Goal: Use online tool/utility: Utilize a website feature to perform a specific function

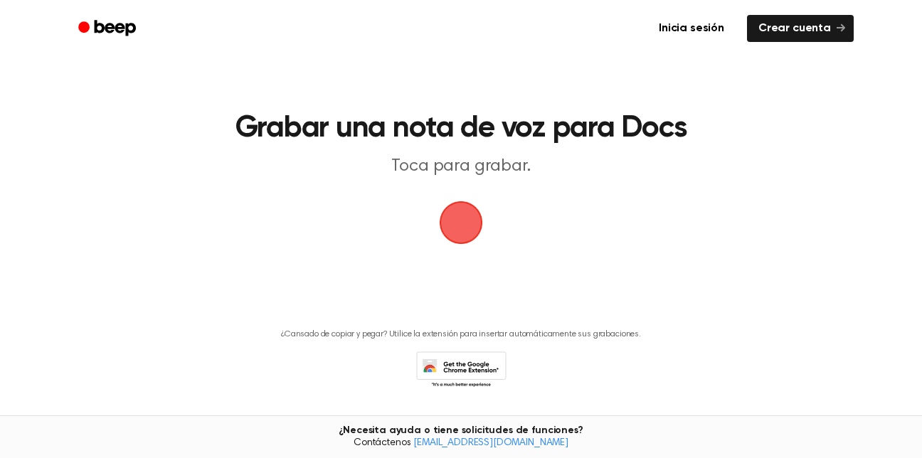
click at [454, 190] on main "Grabar una nota de voz para Docs Toca para grabar. ¿Cansado de copiar y pegar? …" at bounding box center [461, 215] width 922 height 430
click at [458, 228] on span "button" at bounding box center [461, 223] width 40 height 40
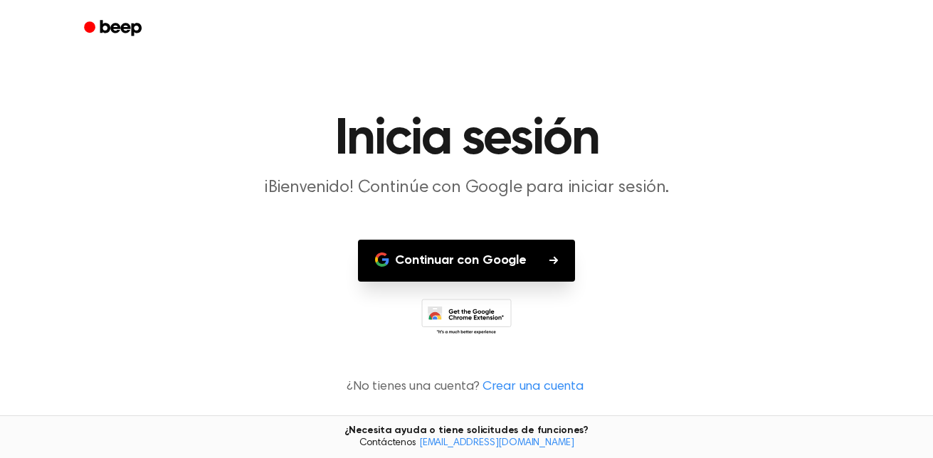
click at [550, 260] on icon "button" at bounding box center [553, 260] width 9 height 8
click at [551, 265] on button "Continuar con Google" at bounding box center [466, 261] width 217 height 42
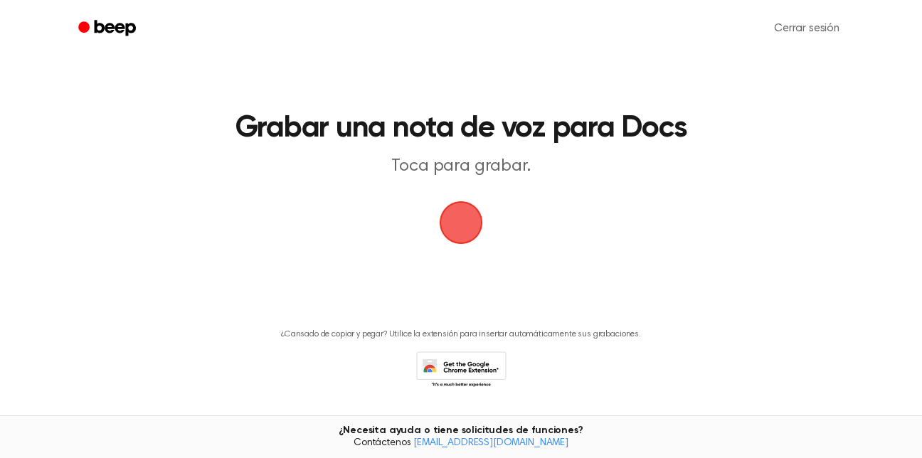
click at [462, 214] on span "button" at bounding box center [460, 222] width 61 height 61
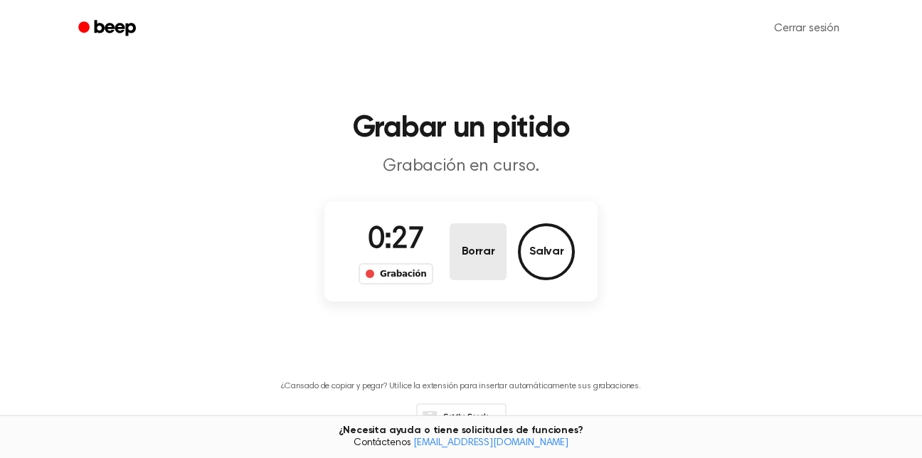
click at [487, 259] on button "Borrar" at bounding box center [478, 251] width 57 height 57
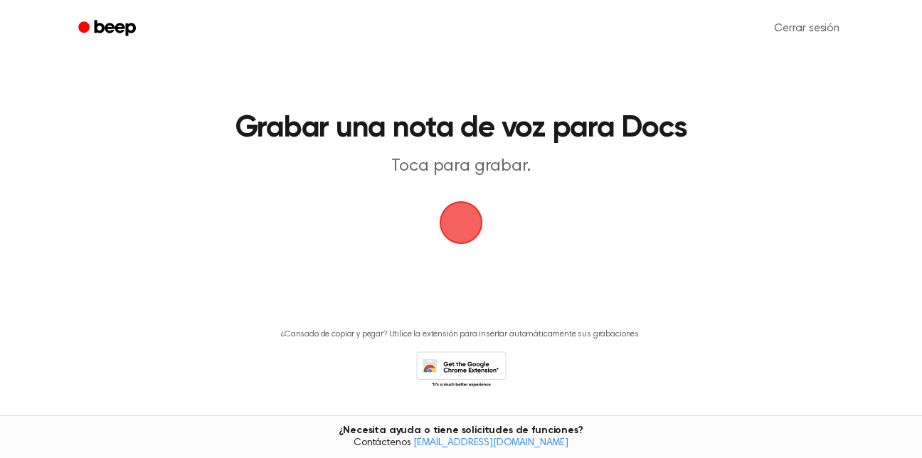
click at [470, 235] on span "button" at bounding box center [461, 222] width 58 height 58
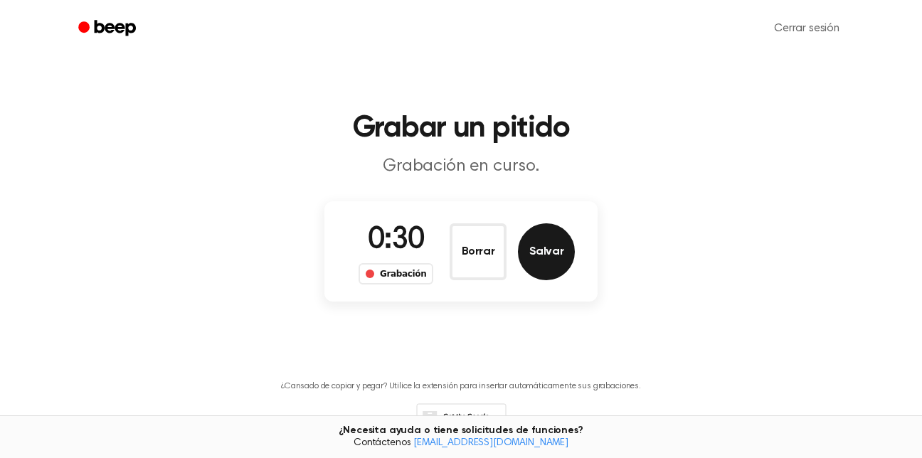
click at [558, 252] on button "Salvar" at bounding box center [546, 251] width 57 height 57
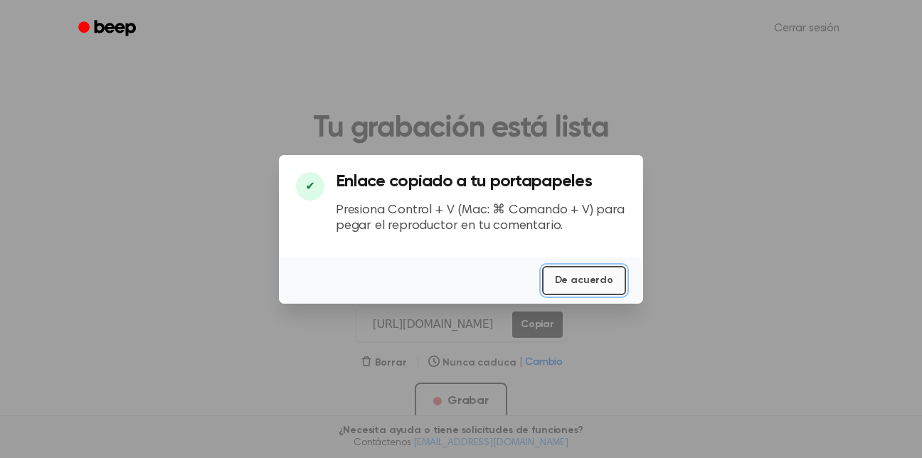
click at [588, 274] on button "De acuerdo" at bounding box center [584, 280] width 84 height 29
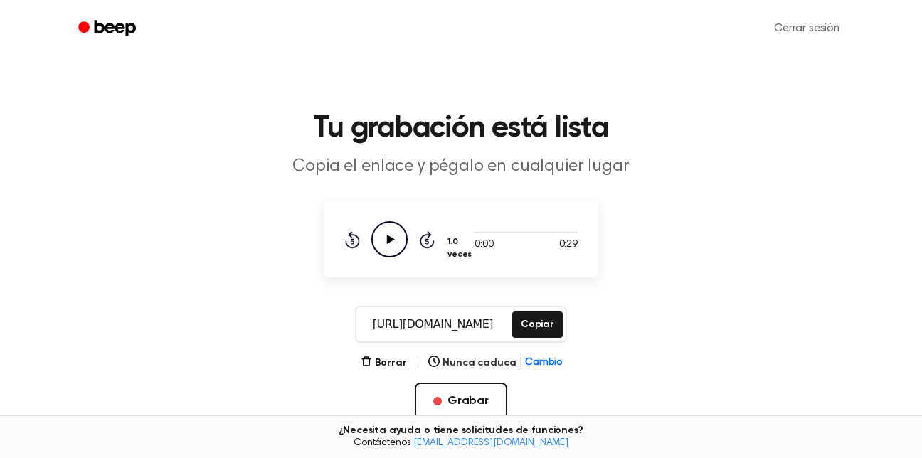
scroll to position [94, 0]
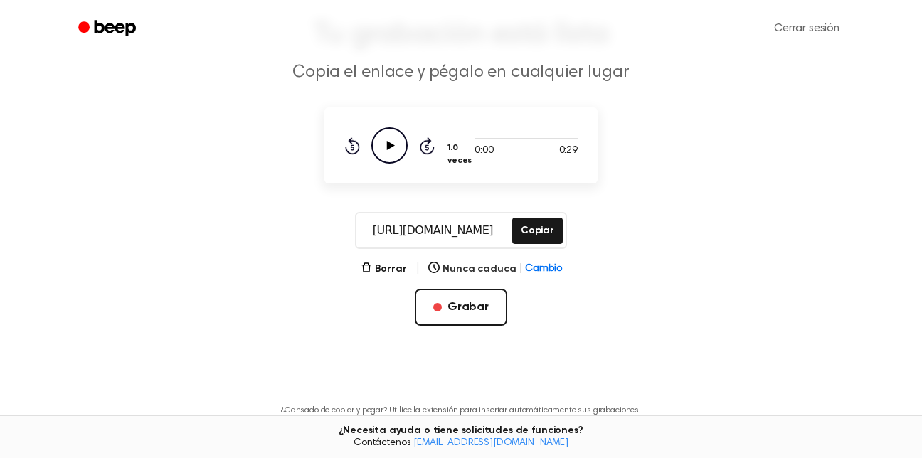
click at [384, 153] on icon "Reproducir audio" at bounding box center [389, 145] width 36 height 36
click at [355, 149] on icon "Rebobinar 5 segundos" at bounding box center [352, 146] width 16 height 18
click at [479, 314] on font "Grabar" at bounding box center [467, 307] width 41 height 17
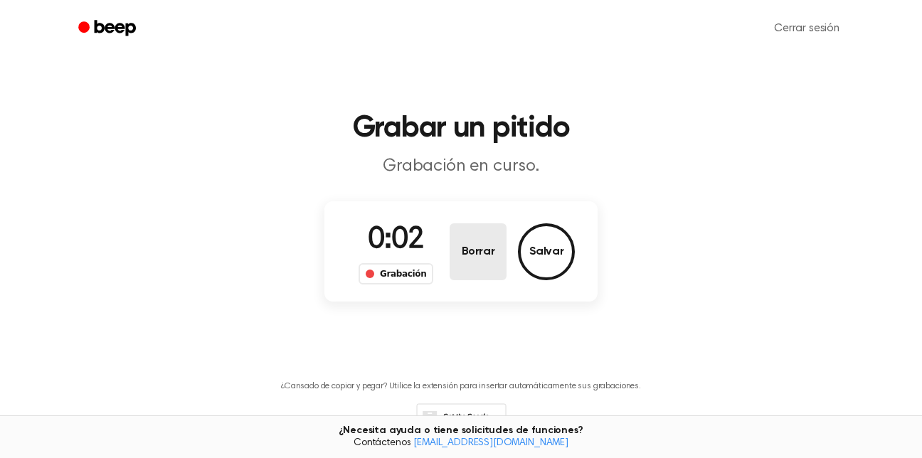
click at [499, 259] on button "Borrar" at bounding box center [478, 251] width 57 height 57
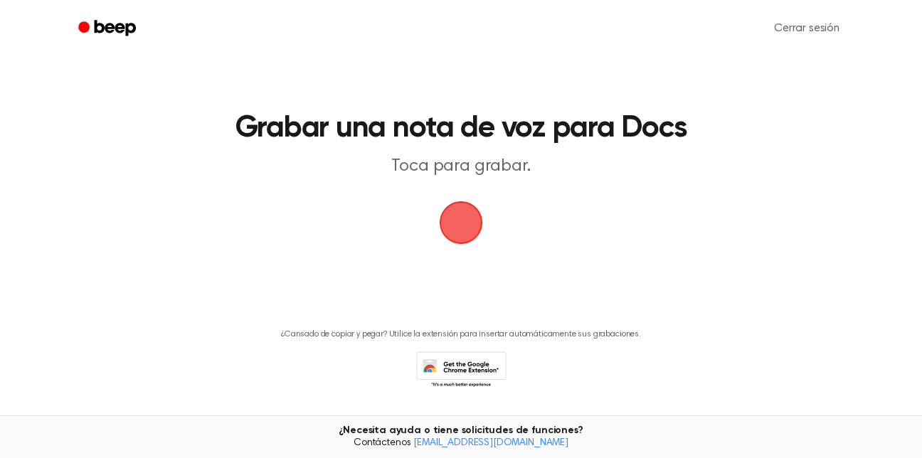
click at [458, 225] on span "button" at bounding box center [461, 223] width 46 height 46
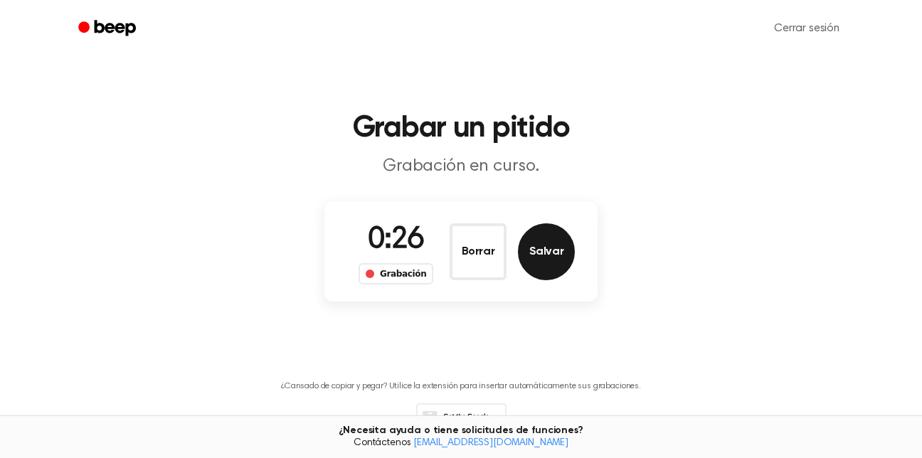
click at [560, 270] on button "Salvar" at bounding box center [546, 251] width 57 height 57
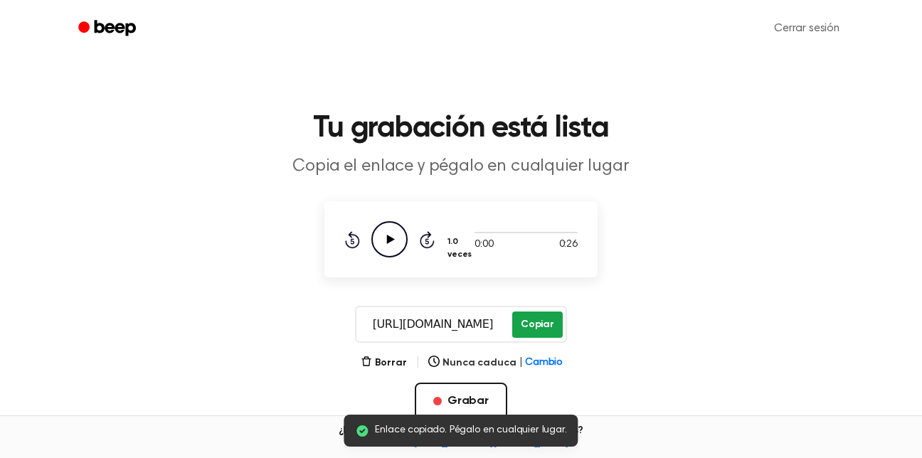
click at [537, 329] on button "Copiar" at bounding box center [537, 325] width 51 height 26
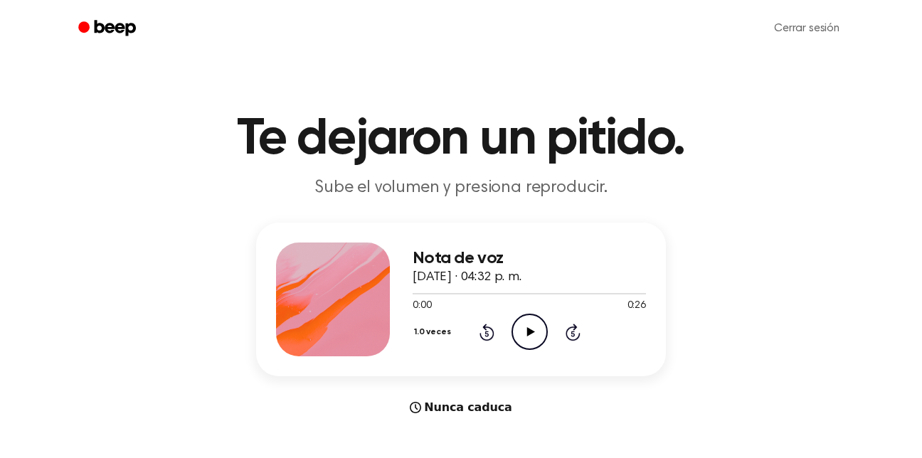
click at [535, 325] on icon "Reproducir audio" at bounding box center [529, 332] width 36 height 36
click at [525, 321] on icon "Reproducir audio" at bounding box center [529, 332] width 36 height 36
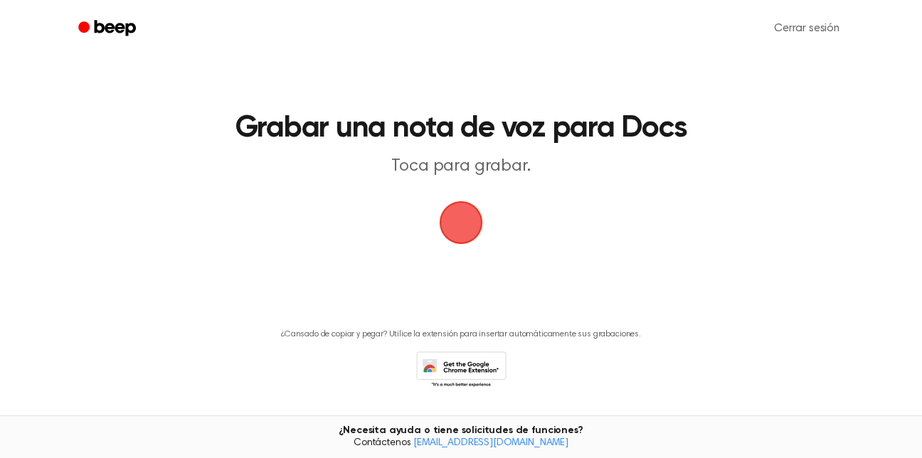
click at [465, 221] on span "button" at bounding box center [461, 222] width 53 height 53
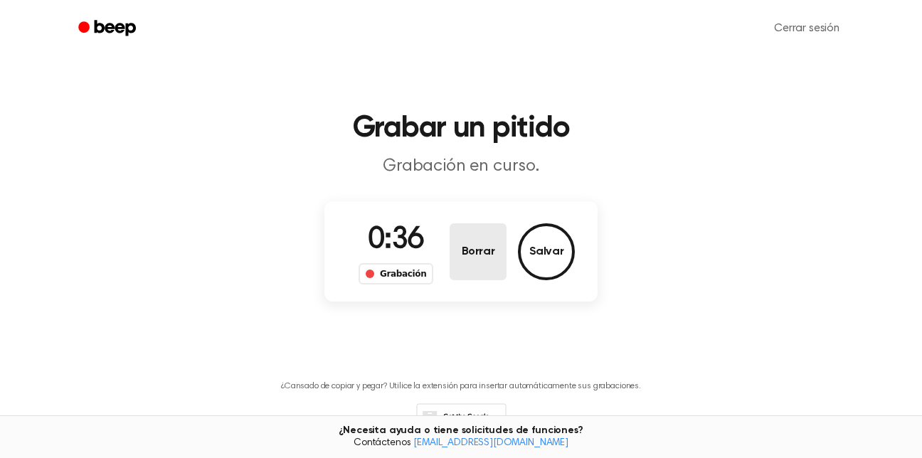
click at [470, 265] on button "Borrar" at bounding box center [478, 251] width 57 height 57
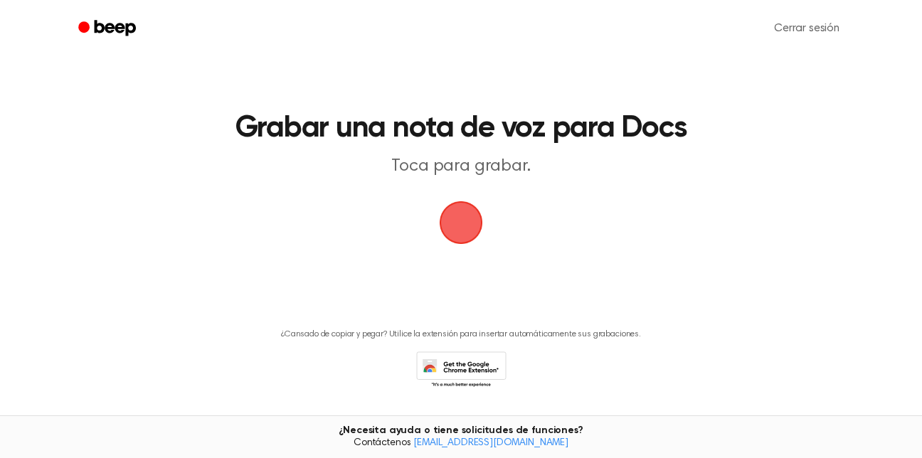
click at [472, 239] on span "button" at bounding box center [461, 223] width 46 height 46
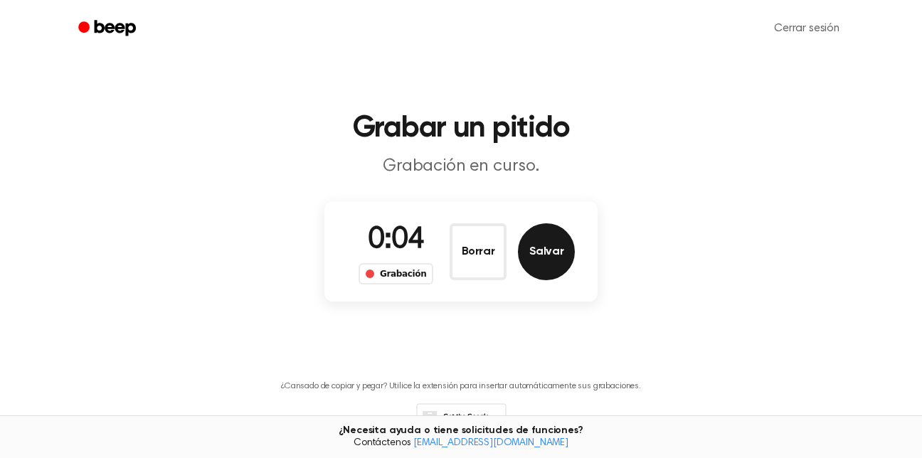
click at [562, 262] on button "Salvar" at bounding box center [546, 251] width 57 height 57
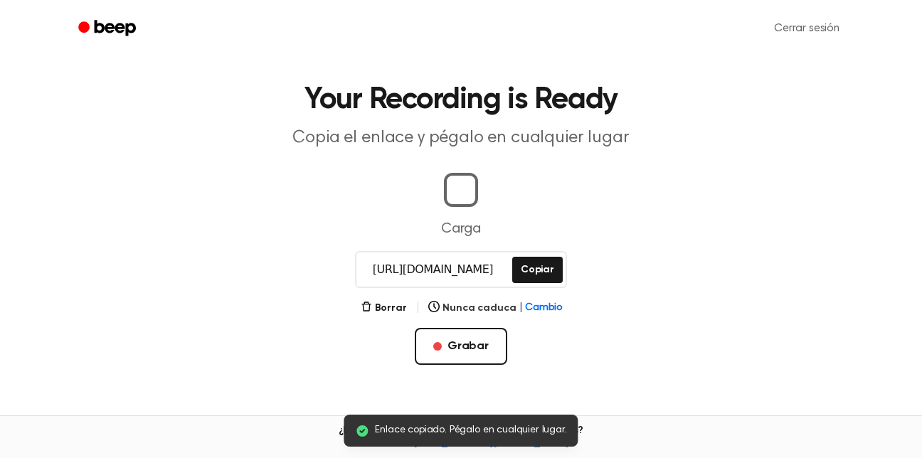
scroll to position [151, 0]
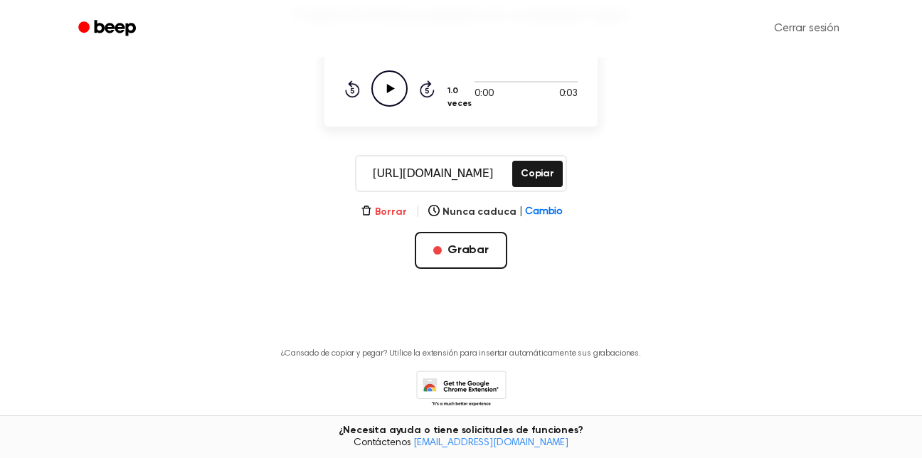
click at [372, 207] on icon "button" at bounding box center [366, 210] width 11 height 11
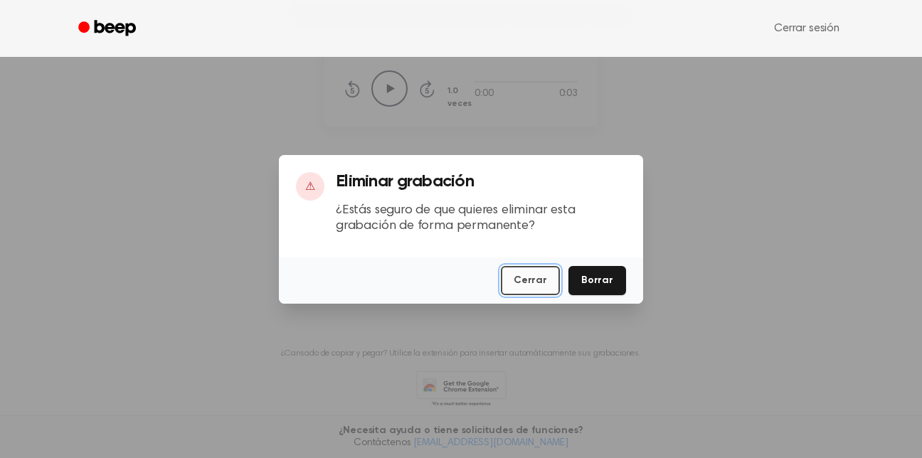
click at [548, 277] on button "Cerrar" at bounding box center [530, 280] width 59 height 29
